Goal: Check status: Check status

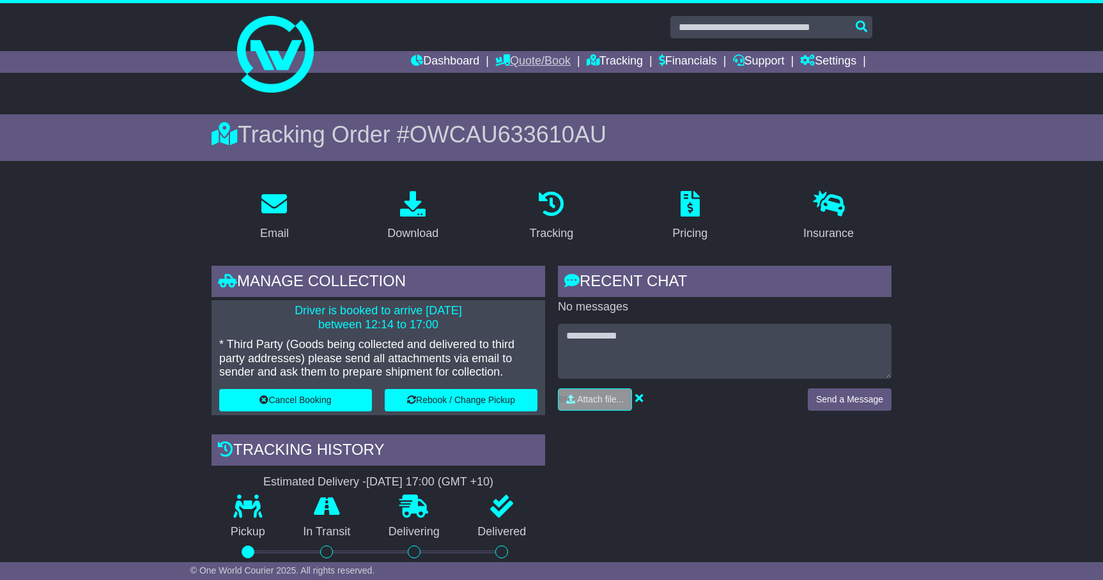
click at [539, 59] on link "Quote/Book" at bounding box center [532, 62] width 75 height 22
click at [619, 58] on link "Tracking" at bounding box center [615, 62] width 56 height 22
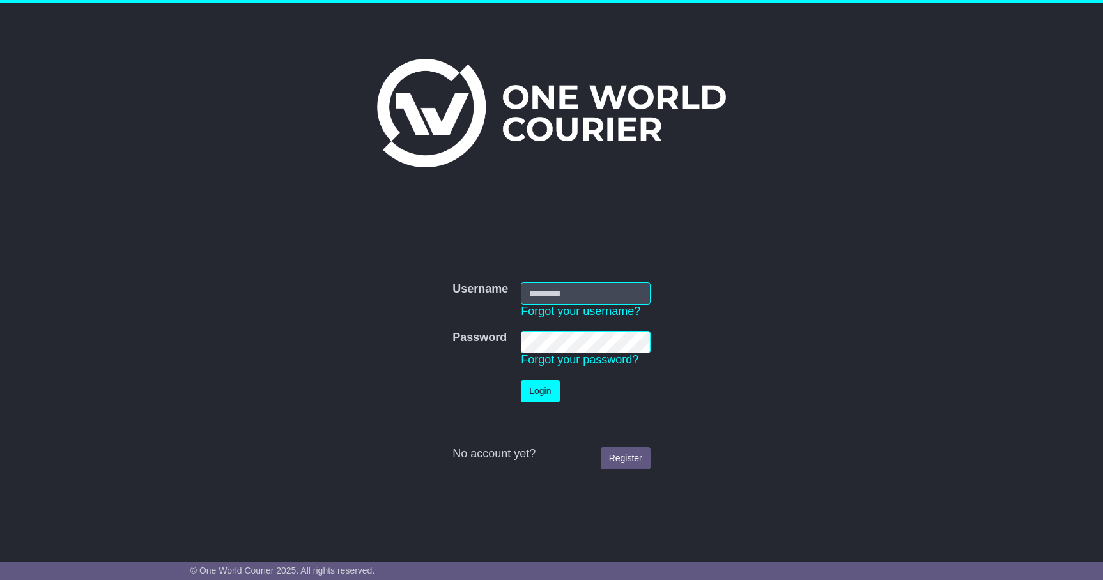
type input "**********"
click at [544, 389] on button "Login" at bounding box center [540, 391] width 38 height 22
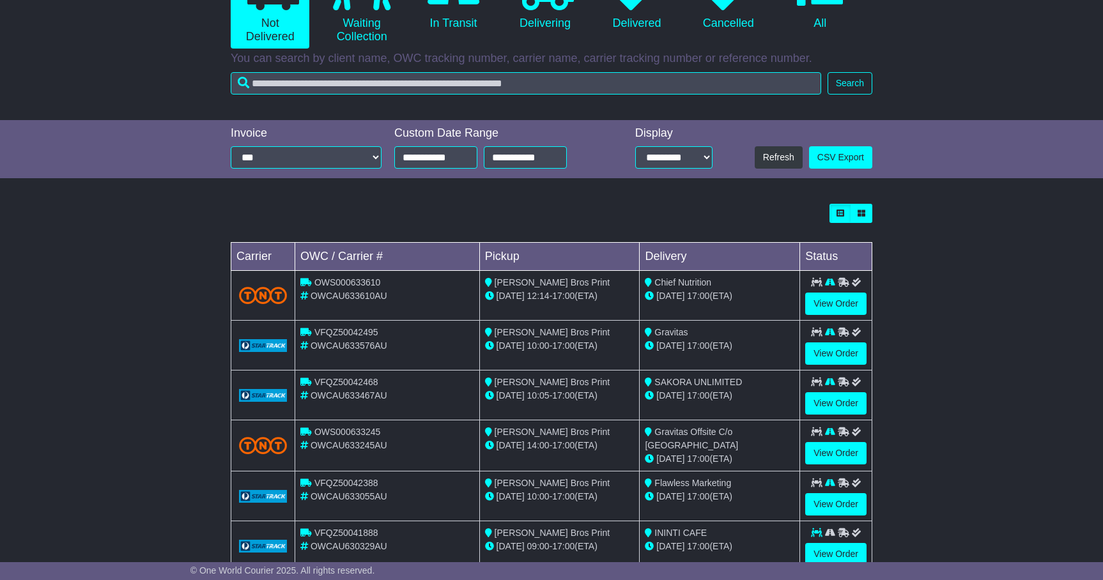
scroll to position [210, 0]
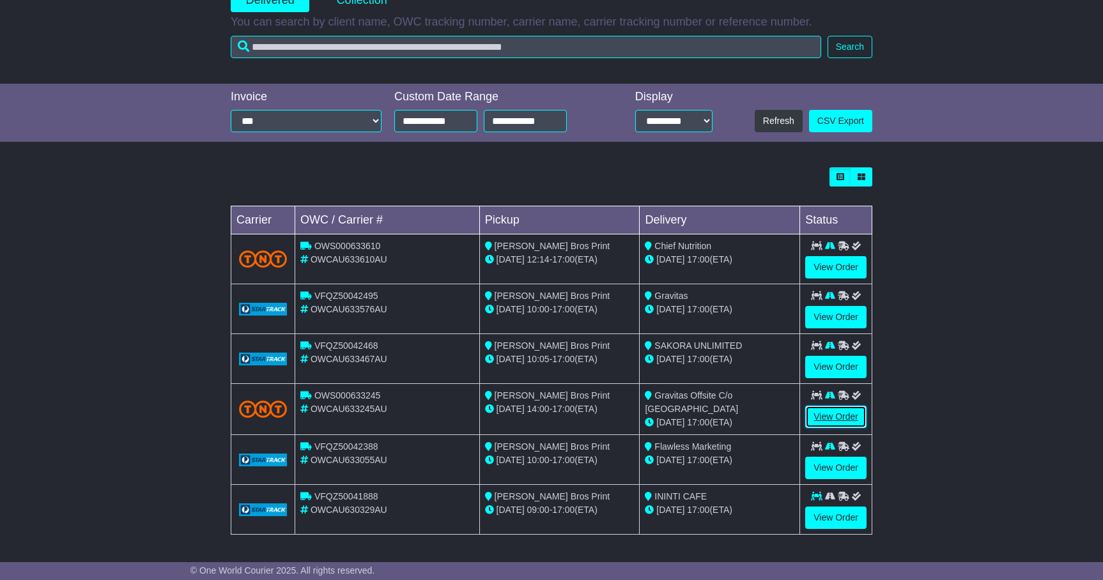
click at [837, 417] on link "View Order" at bounding box center [835, 417] width 61 height 22
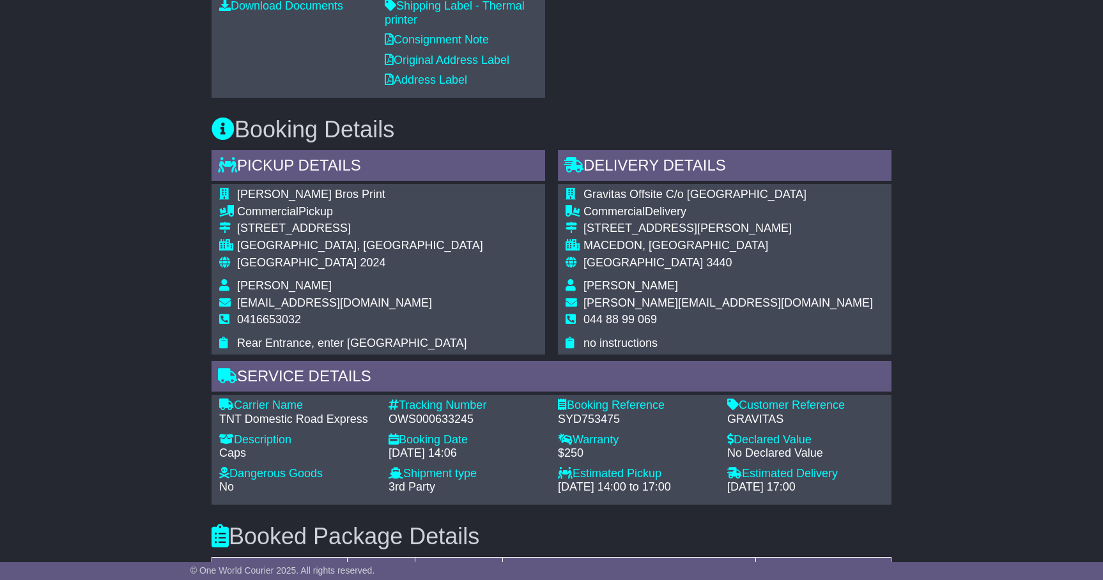
scroll to position [544, 0]
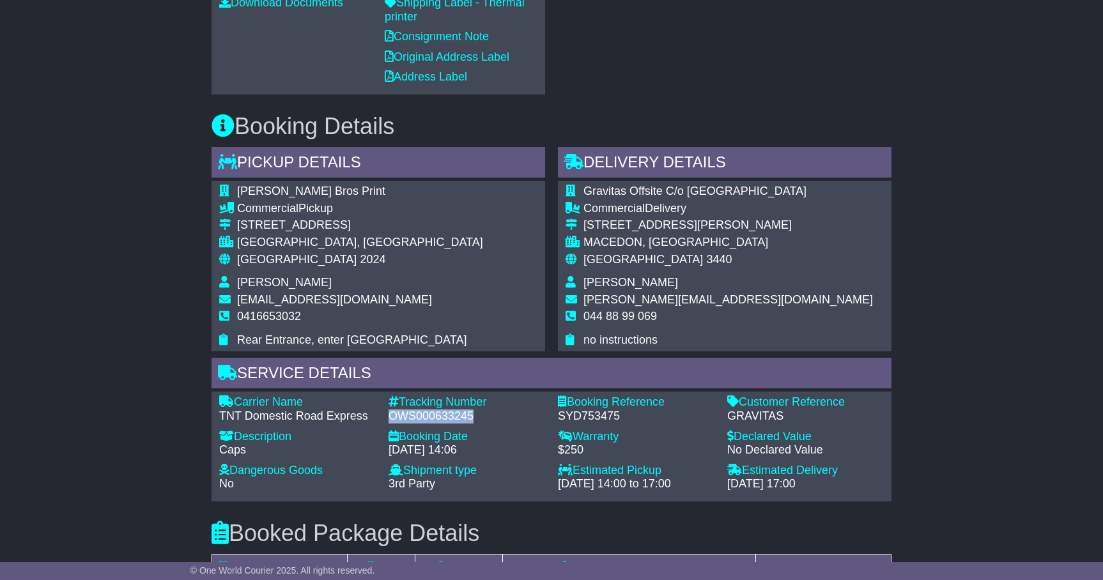
drag, startPoint x: 472, startPoint y: 412, endPoint x: 390, endPoint y: 412, distance: 81.2
click at [390, 412] on div "OWS000633245" at bounding box center [467, 417] width 157 height 14
copy div "OWS000633245"
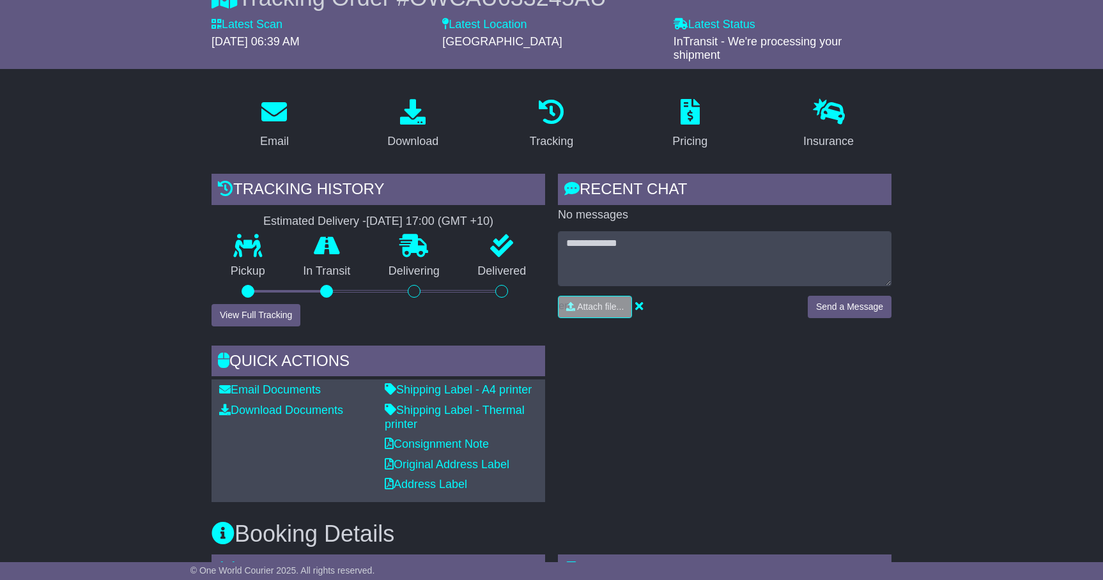
scroll to position [160, 0]
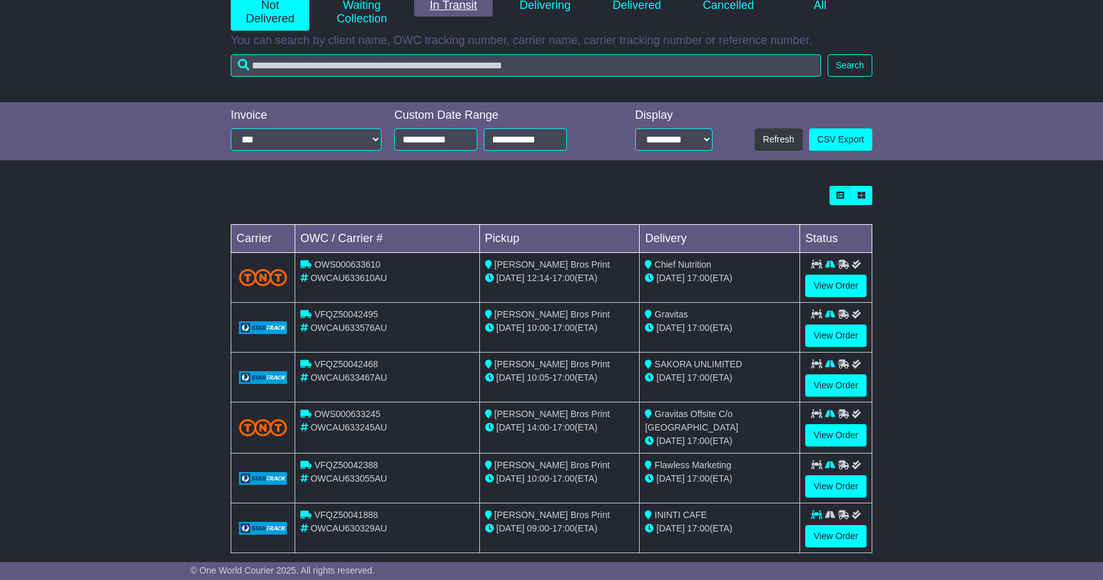
scroll to position [210, 0]
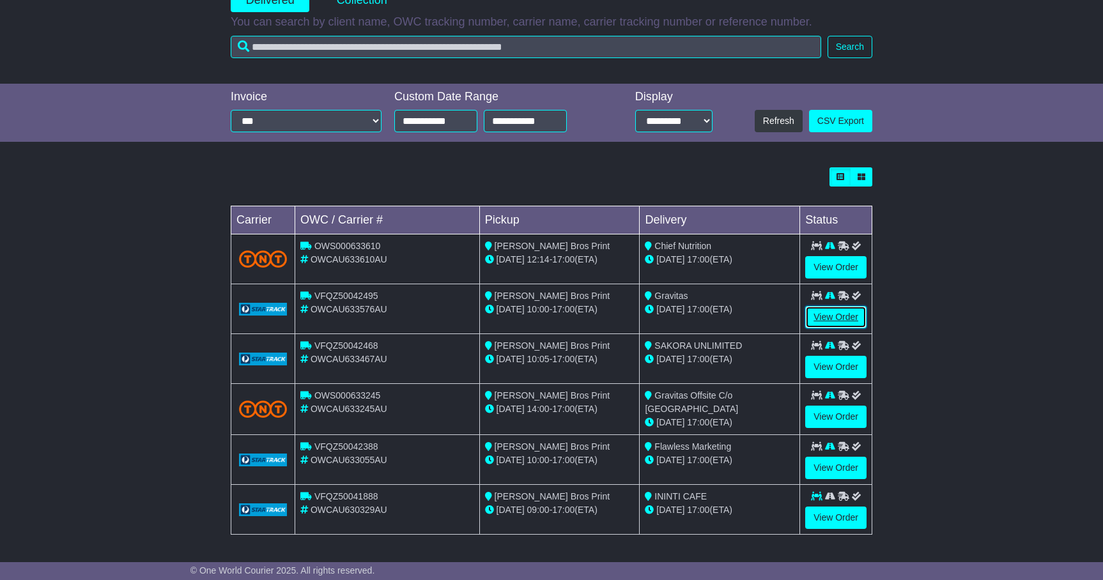
click at [841, 316] on link "View Order" at bounding box center [835, 317] width 61 height 22
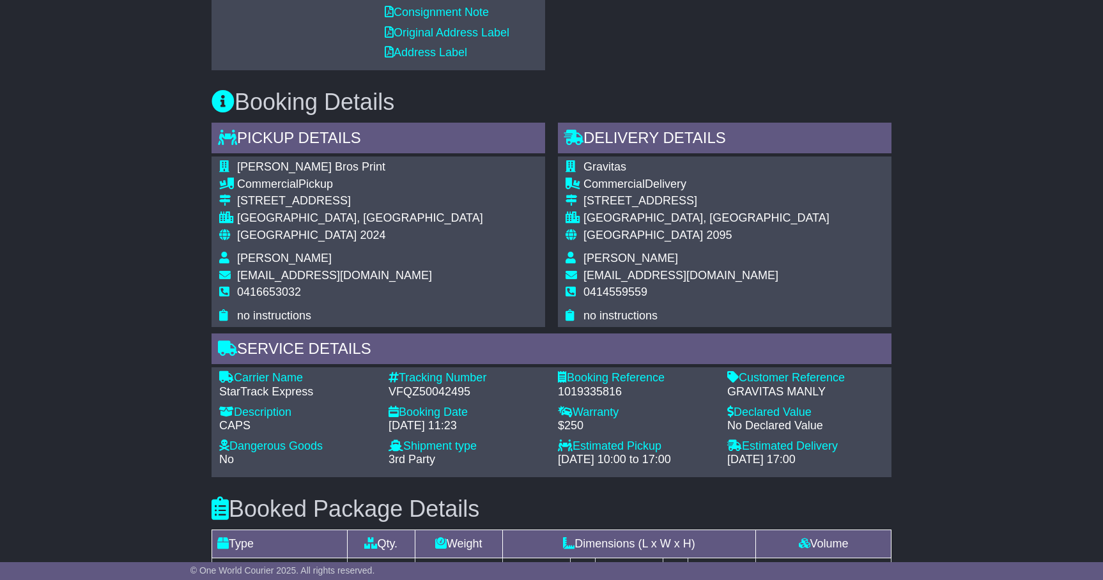
scroll to position [583, 0]
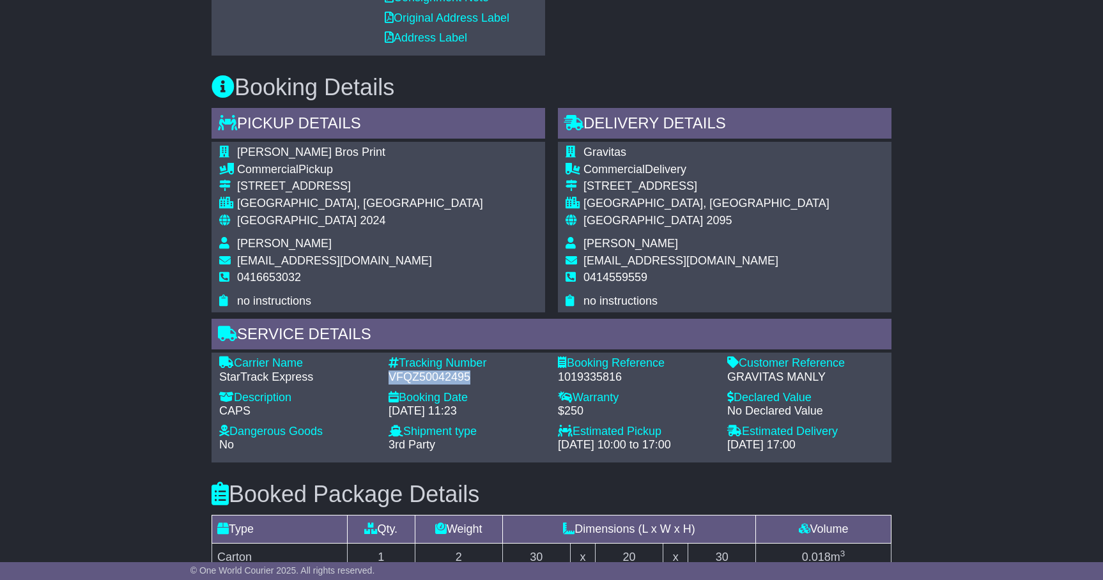
drag, startPoint x: 465, startPoint y: 378, endPoint x: 389, endPoint y: 371, distance: 76.3
click at [389, 371] on div "VFQZ50042495" at bounding box center [467, 378] width 157 height 14
copy div "VFQZ50042495"
